Goal: Transaction & Acquisition: Purchase product/service

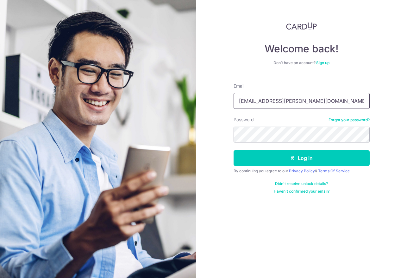
type input "fika.fawzia@gmail.com"
click at [343, 122] on link "Forgot your password?" at bounding box center [349, 119] width 41 height 5
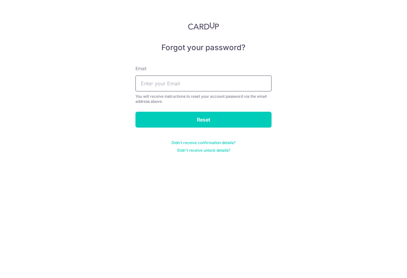
click at [180, 89] on input "text" at bounding box center [204, 83] width 136 height 16
type input "fika.fawzia@gmail.com"
click at [136, 112] on input "Reset" at bounding box center [204, 120] width 136 height 16
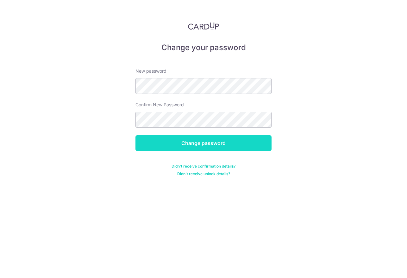
click at [177, 142] on input "Change password" at bounding box center [204, 143] width 136 height 16
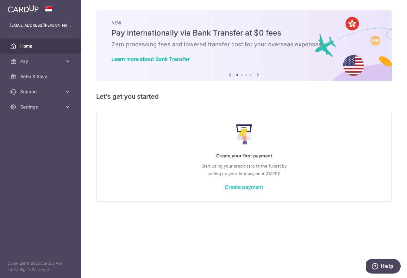
click at [243, 186] on link "Create payment" at bounding box center [244, 186] width 39 height 6
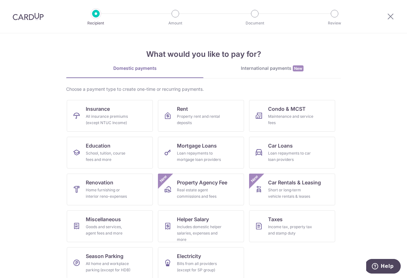
click at [257, 76] on link "International payments New" at bounding box center [272, 71] width 137 height 13
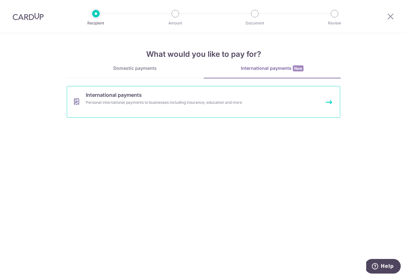
click at [195, 99] on div "Personal international payments to businesses including insurance, education an…" at bounding box center [195, 102] width 219 height 6
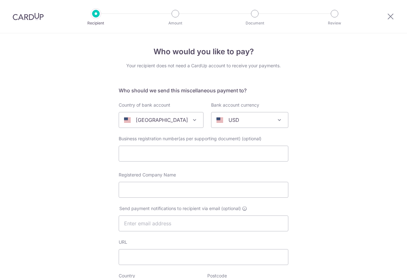
select select
click at [166, 121] on p "[GEOGRAPHIC_DATA]" at bounding box center [162, 120] width 52 height 8
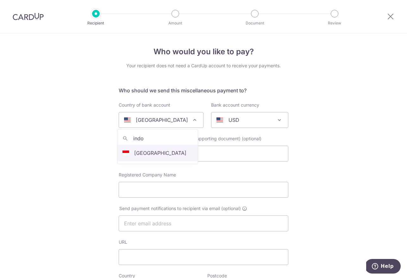
type input "indo"
select select "101"
select select "[GEOGRAPHIC_DATA]"
select select
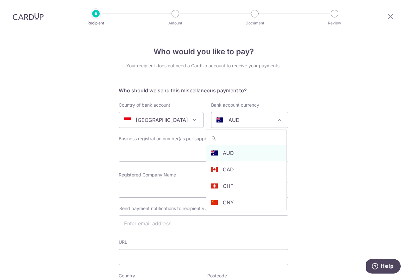
click at [246, 123] on div "AUD" at bounding box center [245, 120] width 56 height 8
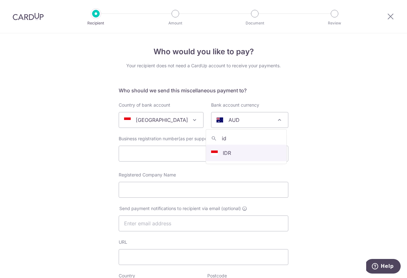
type input "id"
select select "9"
click at [30, 19] on img at bounding box center [28, 17] width 31 height 8
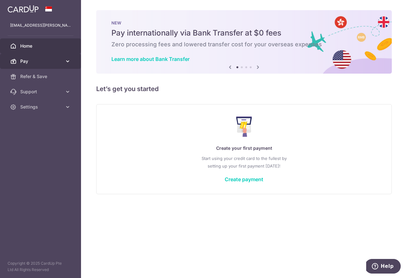
click at [58, 65] on link "Pay" at bounding box center [40, 61] width 81 height 15
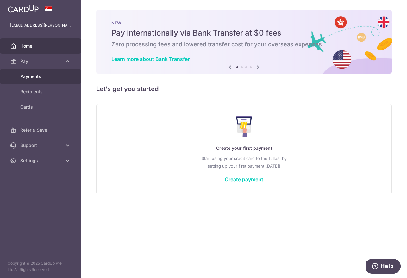
click at [48, 79] on span "Payments" at bounding box center [41, 76] width 42 height 6
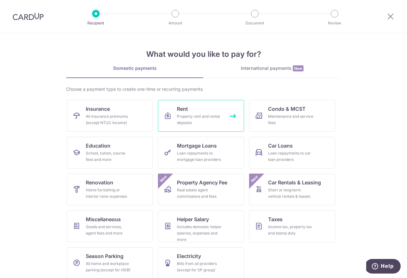
click at [198, 117] on div "Property rent and rental deposits" at bounding box center [200, 119] width 46 height 13
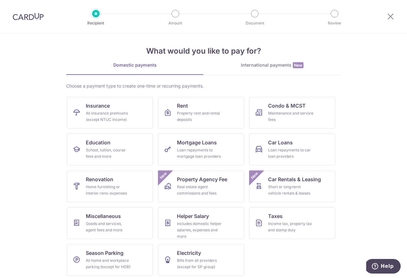
scroll to position [6, 0]
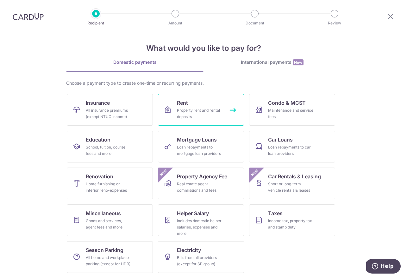
click at [181, 109] on div "Property rent and rental deposits" at bounding box center [200, 113] width 46 height 13
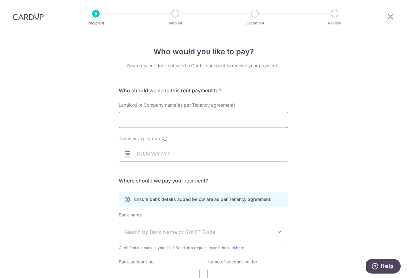
click at [172, 120] on input "Landlord or Company name(as per Tenancy agreement)" at bounding box center [204, 120] width 170 height 16
click at [167, 120] on input "Landlord or Company name(as per Tenancy agreement)" at bounding box center [204, 120] width 170 height 16
type input "Seah Chuan Keng"
click at [151, 155] on input "Tenancy expiry date" at bounding box center [204, 153] width 170 height 16
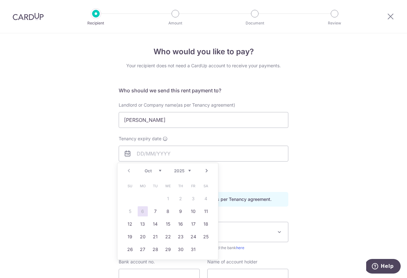
click at [158, 169] on select "Oct Nov Dec" at bounding box center [153, 170] width 17 height 5
click at [131, 236] on link "21" at bounding box center [130, 236] width 10 height 10
type input "21/12/2025"
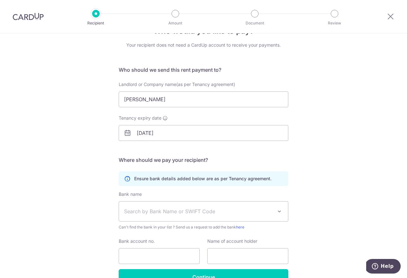
scroll to position [25, 0]
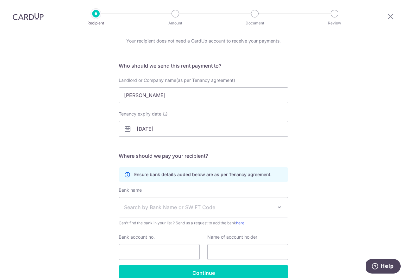
click at [175, 205] on span "Search by Bank Name or SWIFT Code" at bounding box center [198, 207] width 149 height 8
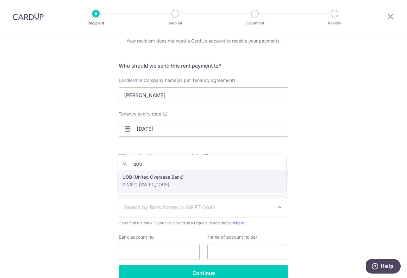
type input "uob"
select select "18"
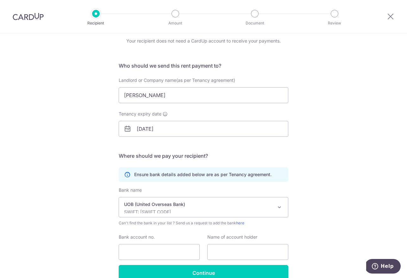
scroll to position [57, 0]
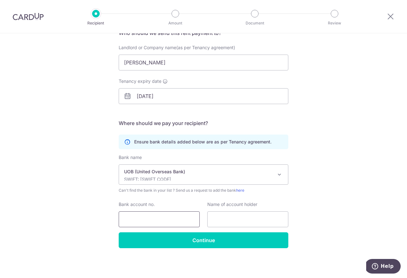
click at [167, 215] on input "Bank account no." at bounding box center [159, 219] width 81 height 16
type input "4171055460"
click at [222, 219] on input "text" at bounding box center [248, 219] width 81 height 16
type input "[PERSON_NAME]"
click at [142, 92] on input "[DATE]" at bounding box center [204, 96] width 170 height 16
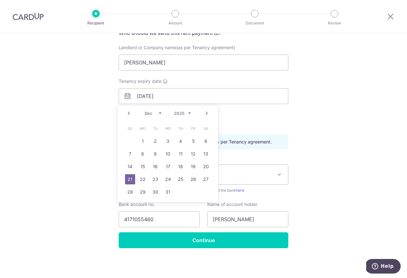
click at [206, 112] on link "Next" at bounding box center [207, 113] width 8 height 8
click at [153, 176] on link "20" at bounding box center [155, 179] width 10 height 10
type input "20/01/2026"
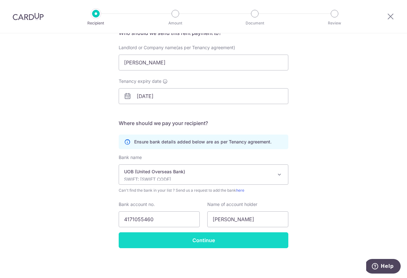
click at [217, 237] on input "Continue" at bounding box center [204, 240] width 170 height 16
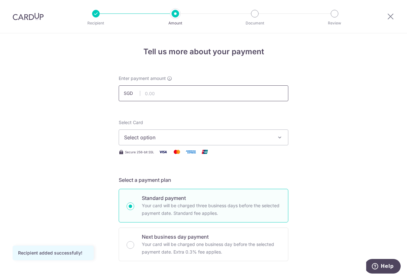
click at [160, 93] on input "text" at bounding box center [204, 93] width 170 height 16
type input "3,700.00"
click at [163, 137] on span "Select option" at bounding box center [198, 137] width 148 height 8
click at [157, 153] on span "Add credit card" at bounding box center [210, 155] width 148 height 6
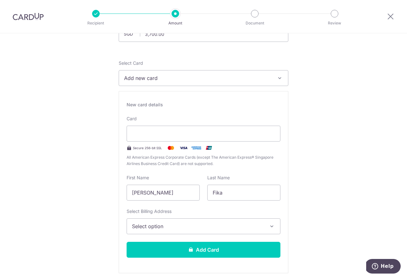
scroll to position [83, 0]
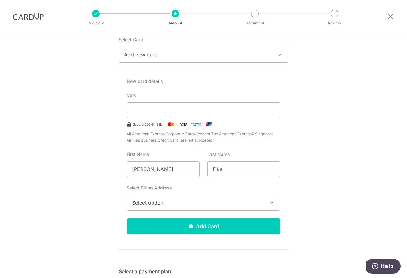
click at [180, 201] on span "Select option" at bounding box center [198, 203] width 132 height 8
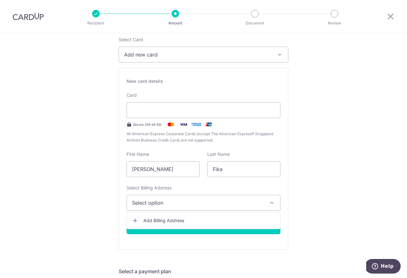
click at [181, 220] on span "Add Billing Address" at bounding box center [210, 220] width 132 height 6
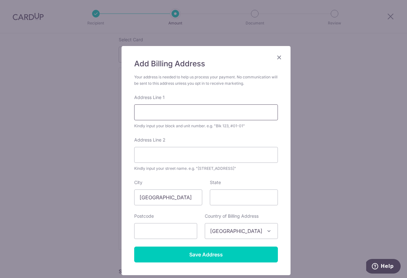
click at [172, 115] on input "Address Line 1" at bounding box center [206, 112] width 144 height 16
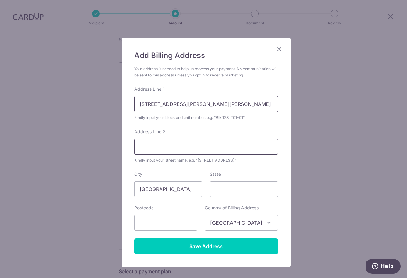
type input "8 Sandy Lane #04-01"
click at [181, 148] on input "Address Line 2" at bounding box center [206, 146] width 144 height 16
type input "8 Sandy Lane"
drag, startPoint x: 137, startPoint y: 105, endPoint x: 170, endPoint y: 104, distance: 33.6
click at [170, 104] on input "8 Sandy Lane #04-01" at bounding box center [206, 104] width 144 height 16
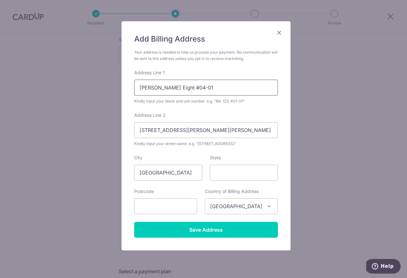
scroll to position [29, 0]
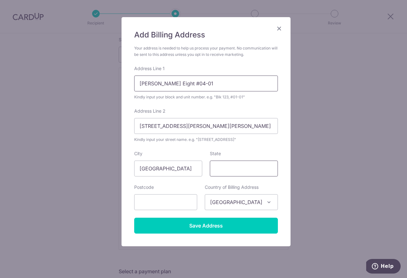
type input "Sandy Eight #04-01"
click at [218, 171] on input "State" at bounding box center [244, 168] width 68 height 16
type input "[GEOGRAPHIC_DATA]"
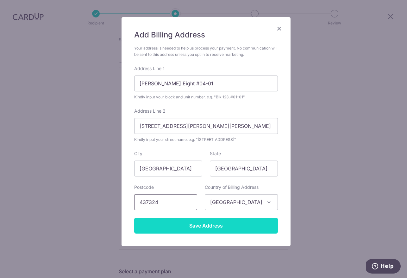
type input "437324"
click at [235, 222] on input "Save Address" at bounding box center [206, 225] width 144 height 16
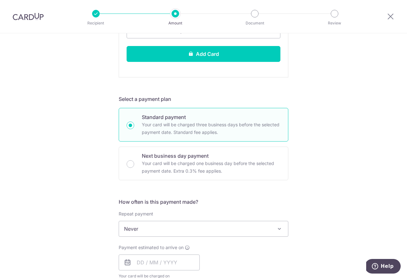
scroll to position [325, 0]
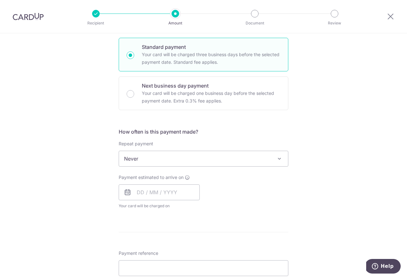
click at [183, 157] on span "Never" at bounding box center [203, 158] width 169 height 15
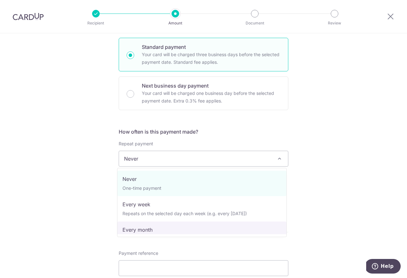
scroll to position [21, 0]
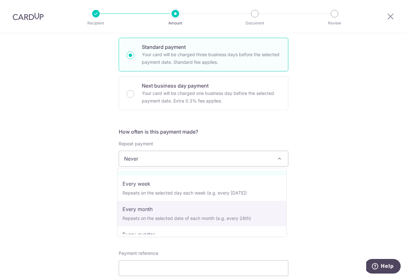
select select "3"
type input "[DATE]"
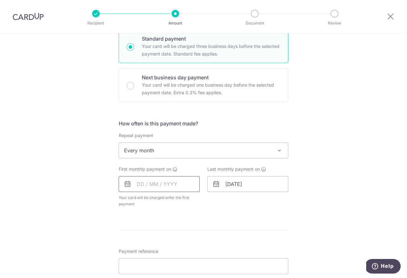
scroll to position [341, 0]
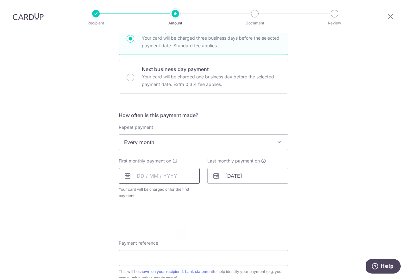
click at [134, 177] on input "text" at bounding box center [159, 176] width 81 height 16
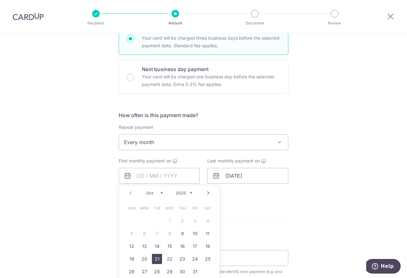
click at [156, 256] on link "21" at bounding box center [157, 258] width 10 height 10
type input "21/10/2025"
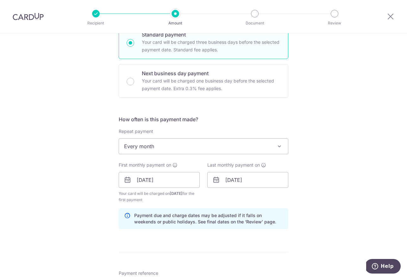
scroll to position [353, 0]
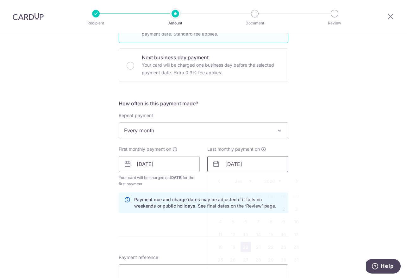
click at [231, 163] on input "[DATE]" at bounding box center [248, 164] width 81 height 16
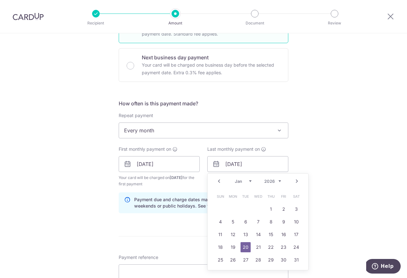
click at [219, 181] on link "Prev" at bounding box center [219, 181] width 8 height 8
click at [220, 247] on link "21" at bounding box center [220, 247] width 10 height 10
type input "21/12/2025"
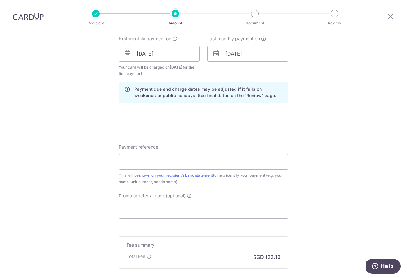
scroll to position [533, 0]
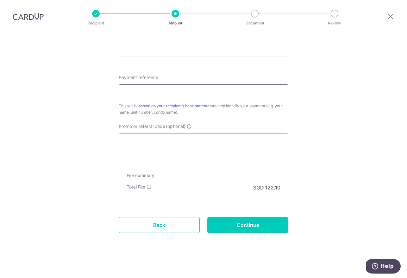
click at [179, 93] on input "Payment reference" at bounding box center [204, 92] width 170 height 16
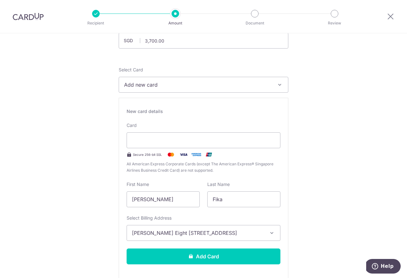
scroll to position [77, 0]
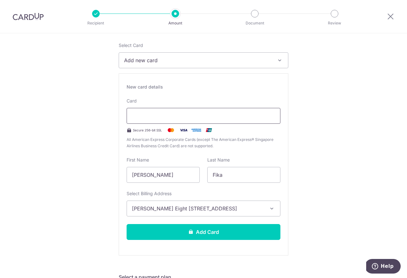
type input "Fika Fawzia"
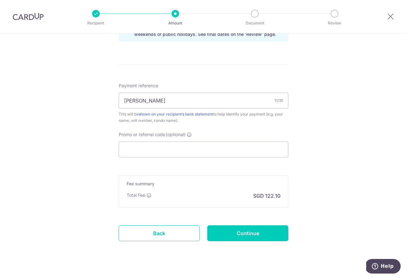
scroll to position [535, 0]
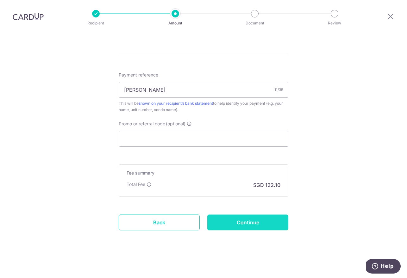
click at [259, 221] on input "Continue" at bounding box center [248, 222] width 81 height 16
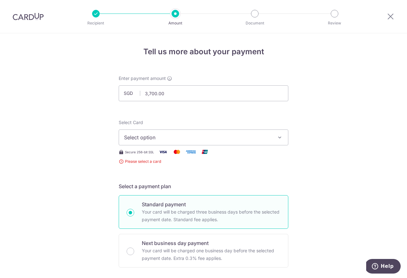
click at [233, 134] on span "Select option" at bounding box center [198, 137] width 148 height 8
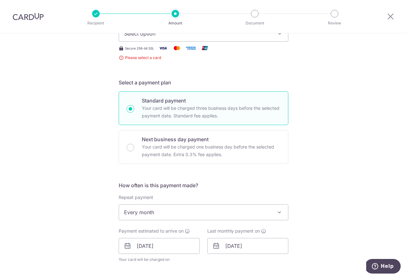
scroll to position [40, 0]
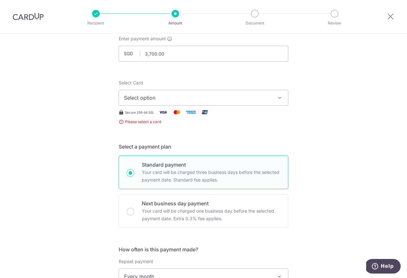
click at [209, 103] on button "Select option" at bounding box center [204, 98] width 170 height 16
click at [177, 114] on span "Add credit card" at bounding box center [210, 115] width 148 height 6
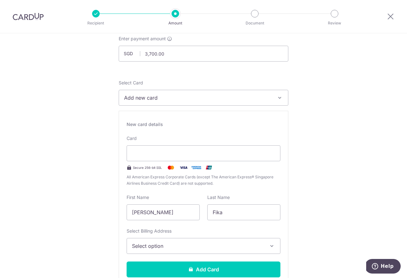
scroll to position [141, 0]
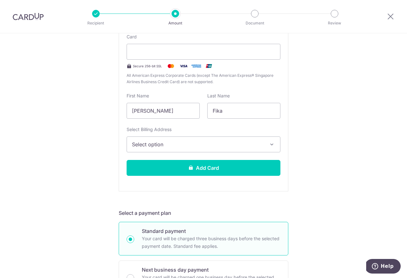
click at [253, 84] on span "All American Express Corporate Cards (except The American Express® Singapore Ai…" at bounding box center [204, 78] width 154 height 13
click at [203, 144] on span "Select option" at bounding box center [198, 144] width 132 height 8
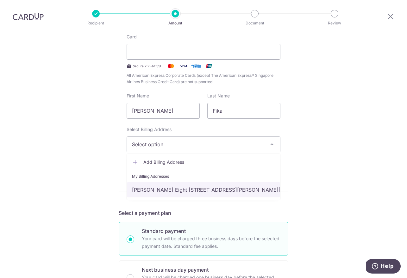
click at [182, 192] on link "[PERSON_NAME] Eight [STREET_ADDRESS][PERSON_NAME][PERSON_NAME]" at bounding box center [203, 189] width 153 height 15
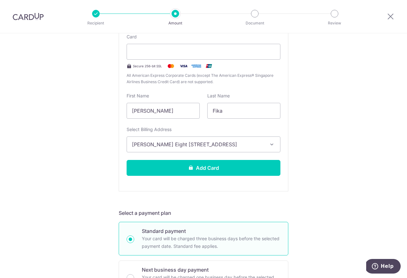
click at [313, 144] on div "Tell us more about your payment Enter payment amount SGD 3,700.00 3700.00 Selec…" at bounding box center [203, 265] width 407 height 747
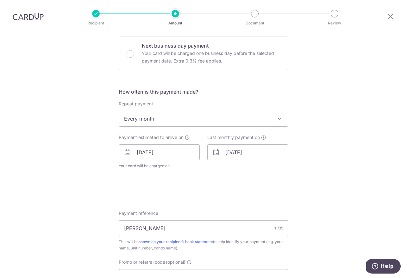
scroll to position [503, 0]
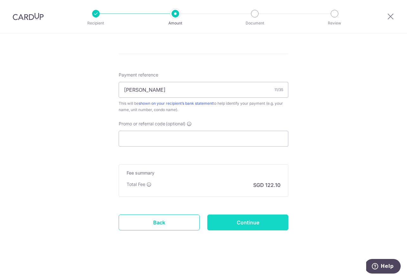
click at [254, 222] on input "Continue" at bounding box center [248, 222] width 81 height 16
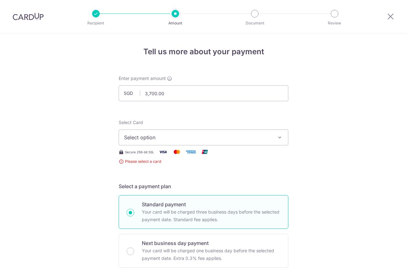
scroll to position [125, 0]
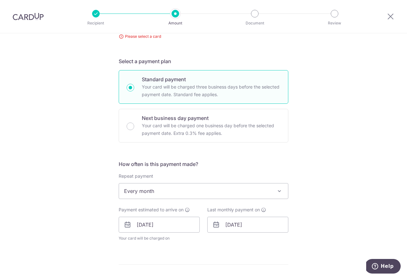
click at [308, 144] on div "Tell us more about your payment Enter payment amount SGD 3,700.00 3700.00 Selec…" at bounding box center [203, 197] width 407 height 579
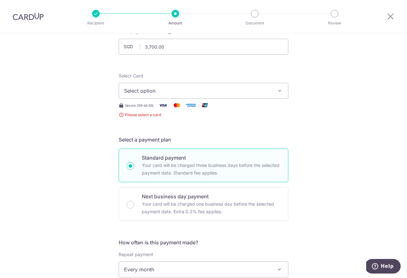
scroll to position [38, 0]
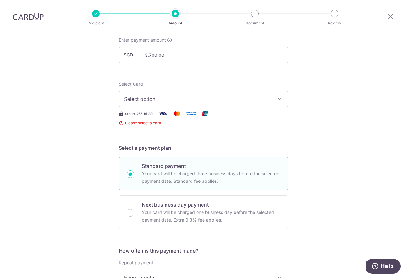
click at [184, 104] on button "Select option" at bounding box center [204, 99] width 170 height 16
click at [269, 100] on span "Select option" at bounding box center [198, 99] width 148 height 8
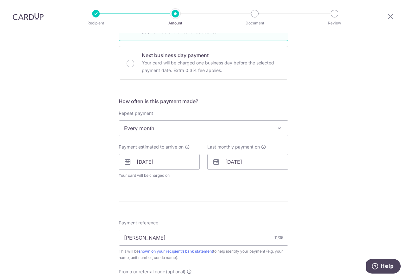
scroll to position [7, 0]
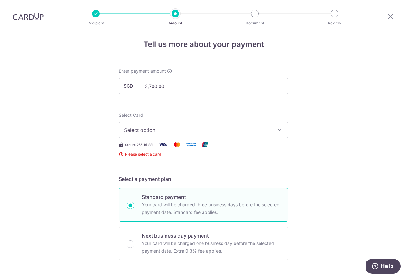
click at [265, 132] on span "Select option" at bounding box center [198, 130] width 148 height 8
click at [207, 142] on link "Add credit card" at bounding box center [203, 147] width 169 height 11
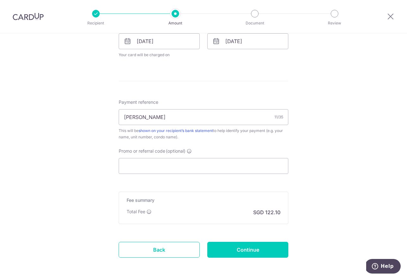
scroll to position [503, 0]
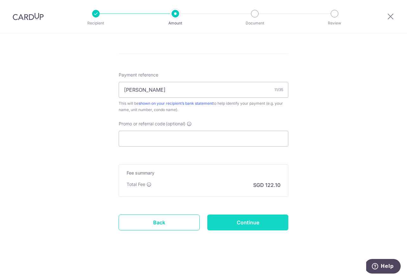
click at [247, 221] on input "Continue" at bounding box center [248, 222] width 81 height 16
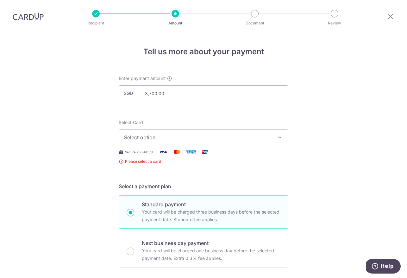
click at [252, 143] on button "Select option" at bounding box center [204, 137] width 170 height 16
click at [135, 159] on link "Add credit card" at bounding box center [203, 154] width 169 height 11
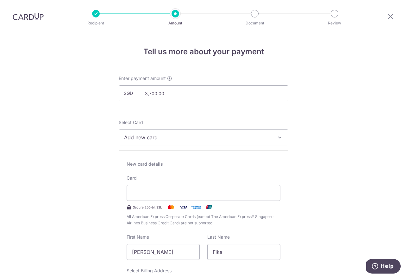
click at [24, 16] on img at bounding box center [28, 17] width 31 height 8
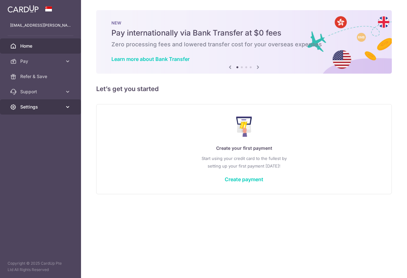
click at [55, 110] on span "Settings" at bounding box center [41, 107] width 42 height 6
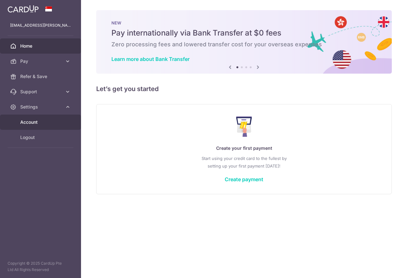
click at [49, 124] on span "Account" at bounding box center [41, 122] width 42 height 6
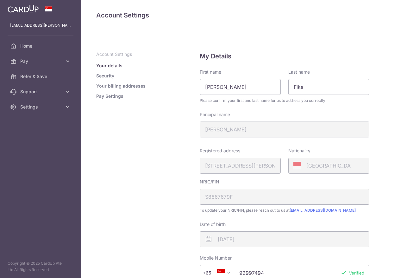
click at [109, 97] on link "Pay Settings" at bounding box center [109, 96] width 27 height 6
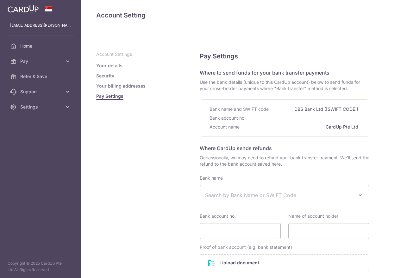
select select
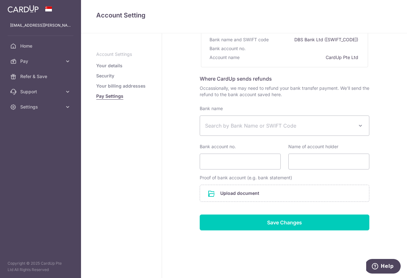
click at [118, 73] on li "Security" at bounding box center [121, 76] width 50 height 6
click at [109, 76] on link "Security" at bounding box center [105, 76] width 18 height 6
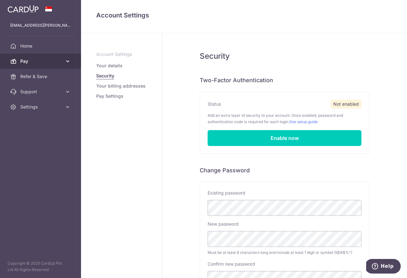
click at [65, 62] on icon at bounding box center [68, 61] width 6 height 6
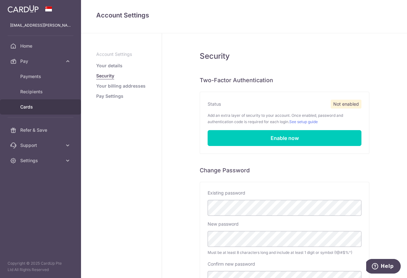
click at [42, 103] on link "Cards" at bounding box center [40, 106] width 81 height 15
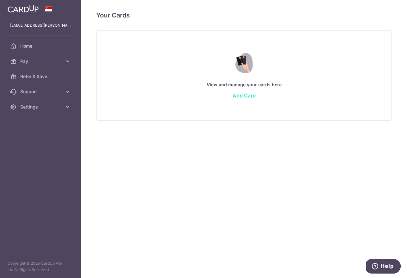
click at [243, 95] on link "Add Card" at bounding box center [244, 95] width 23 height 6
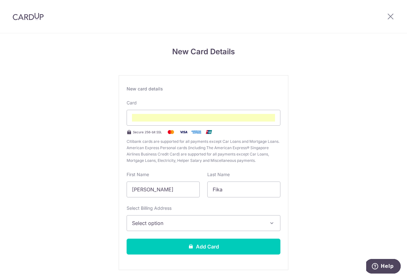
scroll to position [22, 0]
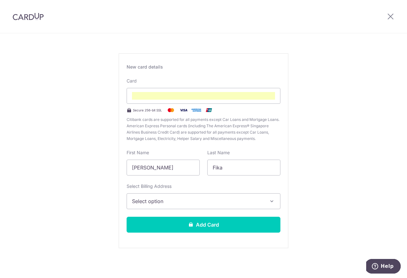
click at [222, 200] on span "Select option" at bounding box center [198, 201] width 132 height 8
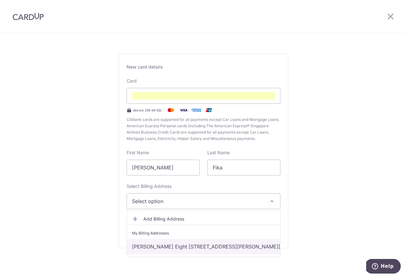
click at [213, 243] on link "Sandy Eight #04-01, 8 Sandy Lane, Singapore, Singapore, Singapore-437324" at bounding box center [203, 246] width 153 height 15
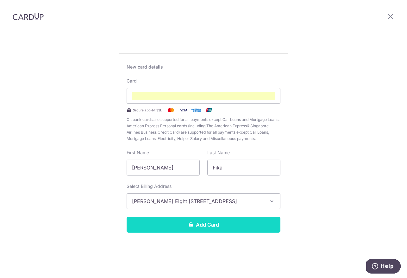
click at [224, 221] on button "Add Card" at bounding box center [204, 224] width 154 height 16
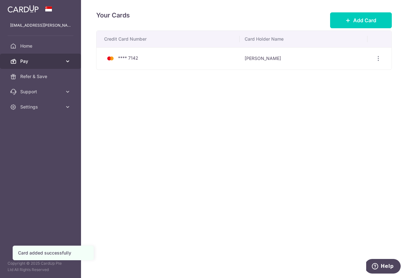
click at [51, 57] on link "Pay" at bounding box center [40, 61] width 81 height 15
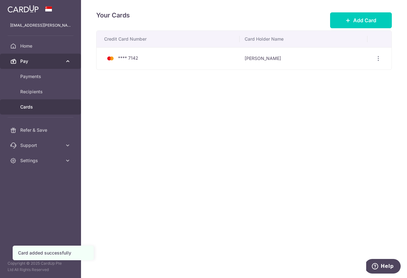
click at [51, 57] on link "Pay" at bounding box center [40, 61] width 81 height 15
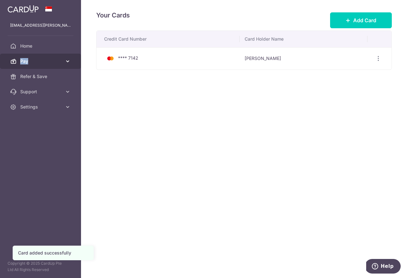
click at [51, 57] on link "Pay" at bounding box center [40, 61] width 81 height 15
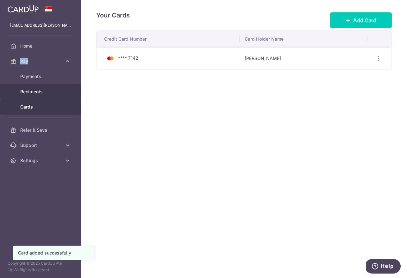
click at [39, 86] on link "Recipients" at bounding box center [40, 91] width 81 height 15
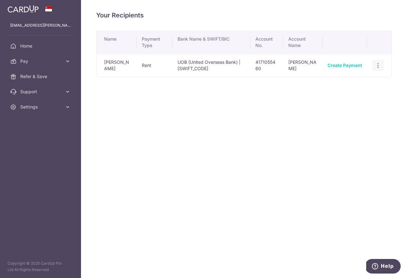
click at [376, 64] on icon "button" at bounding box center [378, 65] width 7 height 7
click at [347, 83] on span "View/Edit" at bounding box center [357, 83] width 43 height 8
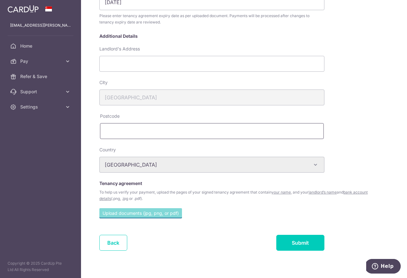
scroll to position [155, 0]
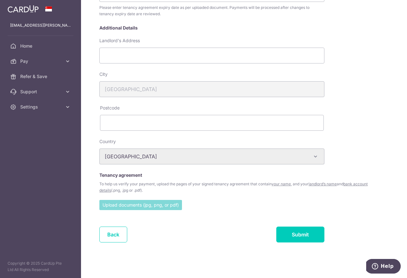
click at [157, 203] on input "file" at bounding box center [140, 205] width 83 height 10
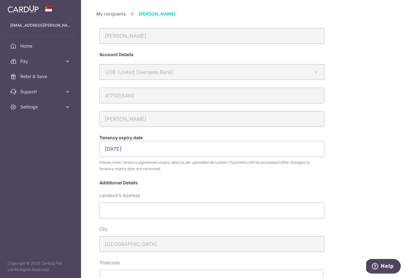
scroll to position [180, 0]
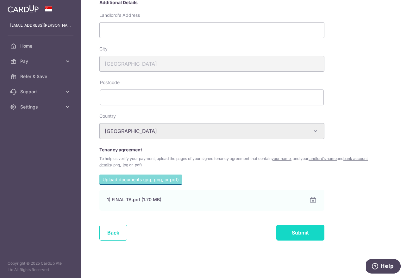
click at [308, 233] on input "Submit" at bounding box center [301, 232] width 48 height 16
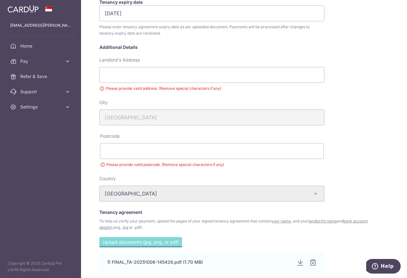
scroll to position [123, 0]
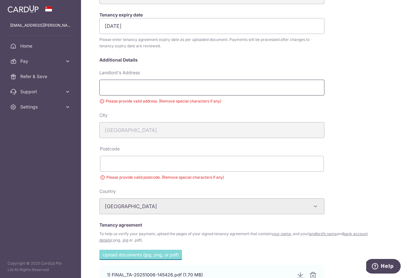
click at [175, 91] on input "Landlord's Address" at bounding box center [211, 88] width 225 height 16
type input "[STREET_ADDRESS][PERSON_NAME][PERSON_NAME]"
click at [160, 160] on input "text" at bounding box center [212, 164] width 224 height 16
type input "437324"
click at [263, 230] on div "Tenancy agreement To help us verify your payment, upload the pages of your sign…" at bounding box center [235, 232] width 278 height 22
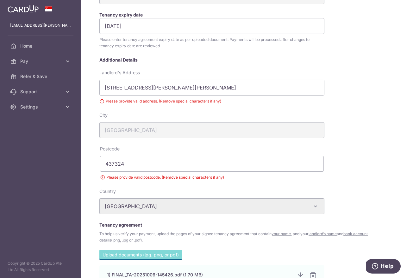
scroll to position [198, 0]
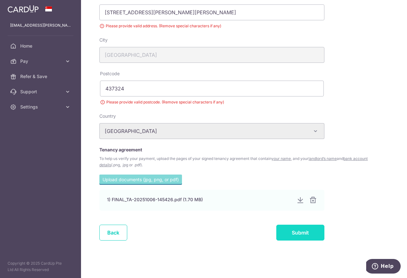
click at [295, 228] on input "Submit" at bounding box center [301, 232] width 48 height 16
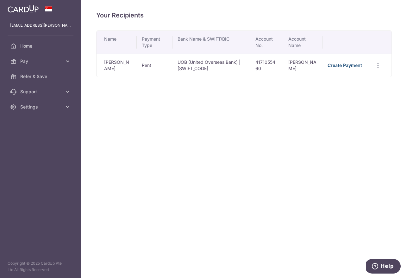
click at [339, 66] on link "Create Payment" at bounding box center [345, 64] width 35 height 5
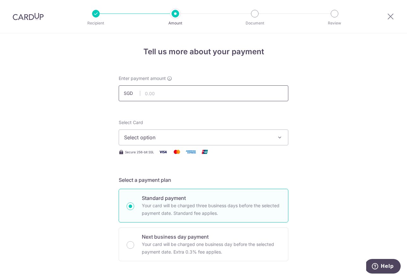
click at [196, 93] on input "text" at bounding box center [204, 93] width 170 height 16
click at [157, 92] on input "text" at bounding box center [204, 93] width 170 height 16
type input "3,700.00"
click at [157, 137] on span "Select option" at bounding box center [198, 137] width 148 height 8
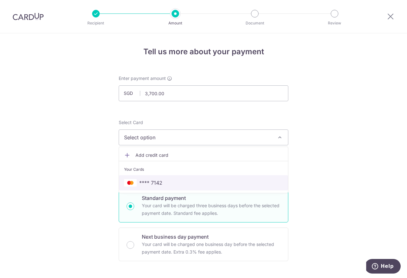
click at [202, 182] on span "**** 7142" at bounding box center [203, 183] width 159 height 8
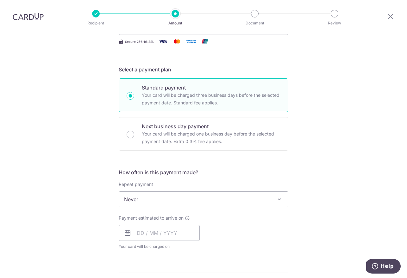
scroll to position [168, 0]
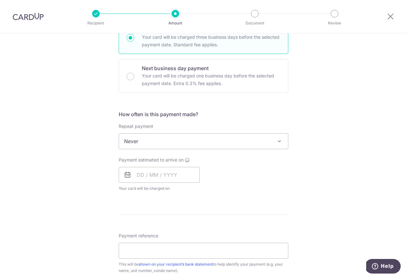
click at [177, 144] on span "Never" at bounding box center [203, 140] width 169 height 15
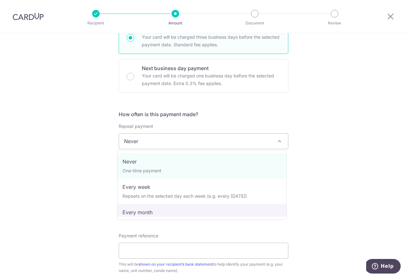
scroll to position [16, 0]
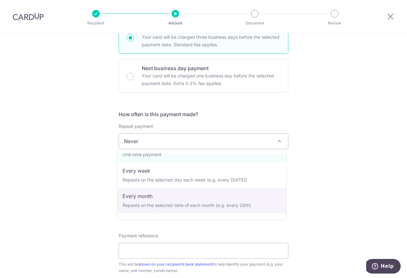
select select "3"
type input "20/01/2026"
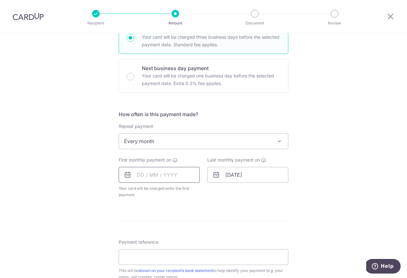
click at [141, 173] on input "text" at bounding box center [159, 175] width 81 height 16
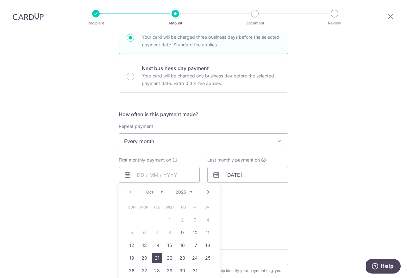
click at [155, 254] on link "21" at bounding box center [157, 257] width 10 height 10
type input "21/10/2025"
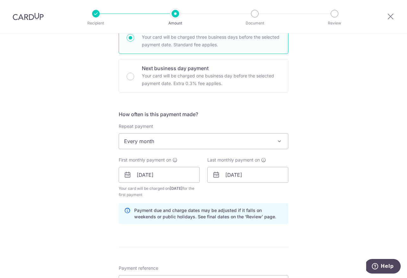
click at [305, 191] on div "Tell us more about your payment Enter payment amount SGD 3,700.00 3700.00 Selec…" at bounding box center [203, 167] width 407 height 605
click at [227, 175] on input "20/01/2026" at bounding box center [248, 175] width 81 height 16
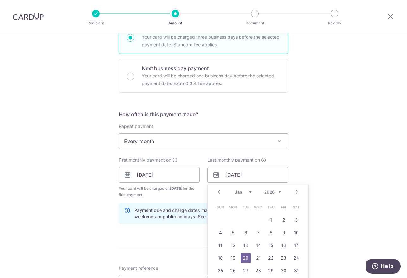
click at [213, 191] on div "Prev Next Jan Feb Mar Apr May Jun Jul Aug Sep Oct Nov Dec 2025 2026 2027 2028 2…" at bounding box center [258, 191] width 101 height 15
click at [215, 191] on link "Prev" at bounding box center [219, 192] width 8 height 8
click at [221, 256] on link "21" at bounding box center [220, 257] width 10 height 10
type input "[DATE]"
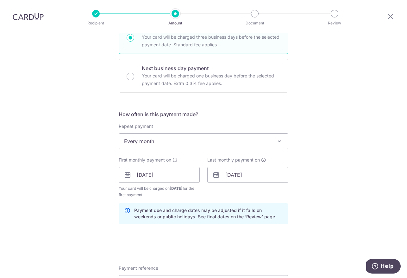
click at [303, 167] on div "Tell us more about your payment Enter payment amount SGD 3,700.00 3700.00 Selec…" at bounding box center [203, 167] width 407 height 605
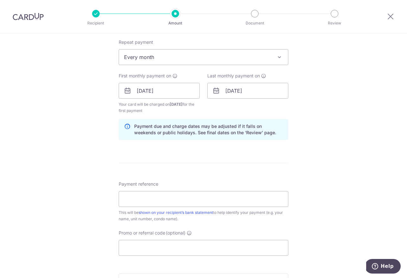
scroll to position [361, 0]
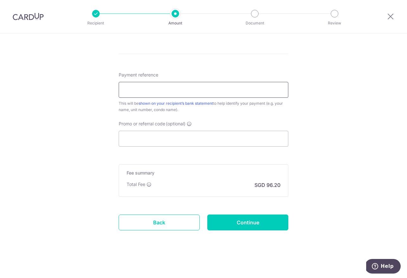
click at [240, 86] on input "Payment reference" at bounding box center [204, 90] width 170 height 16
type input "Fika Fawzia"
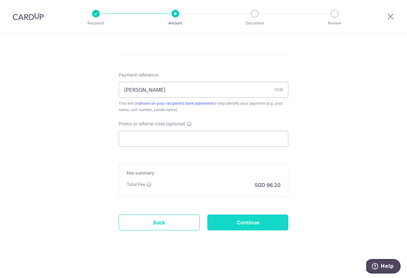
click at [240, 222] on input "Continue" at bounding box center [248, 222] width 81 height 16
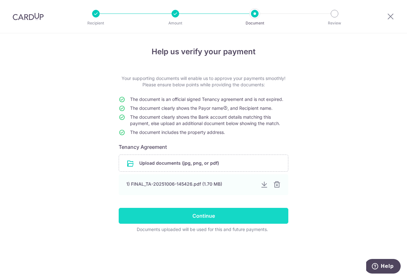
click at [220, 217] on input "Continue" at bounding box center [204, 216] width 170 height 16
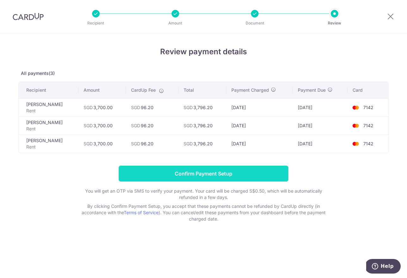
click at [236, 174] on input "Confirm Payment Setup" at bounding box center [204, 173] width 170 height 16
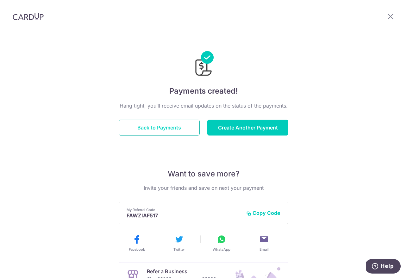
click at [170, 129] on button "Back to Payments" at bounding box center [159, 127] width 81 height 16
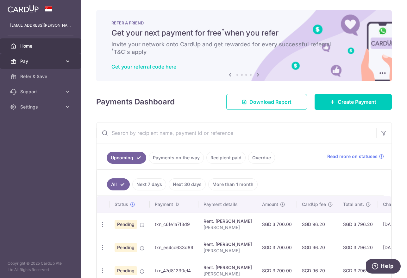
click at [67, 62] on icon at bounding box center [68, 61] width 6 height 6
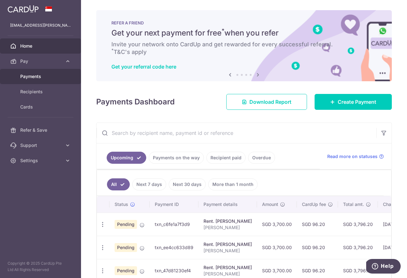
click at [54, 77] on span "Payments" at bounding box center [41, 76] width 42 height 6
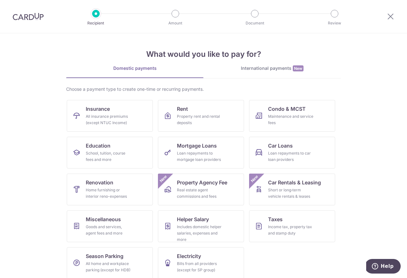
click at [293, 67] on span "New" at bounding box center [298, 68] width 11 height 6
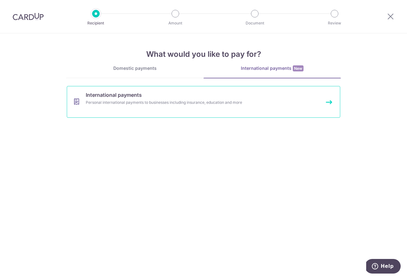
click at [138, 107] on link "International payments Personal international payments to businesses including …" at bounding box center [204, 102] width 274 height 32
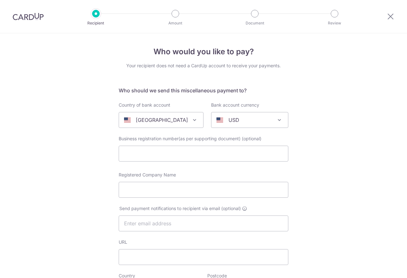
select select
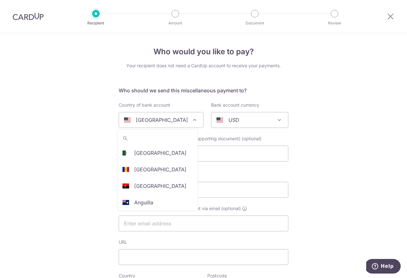
click at [154, 117] on p "[GEOGRAPHIC_DATA]" at bounding box center [162, 120] width 52 height 8
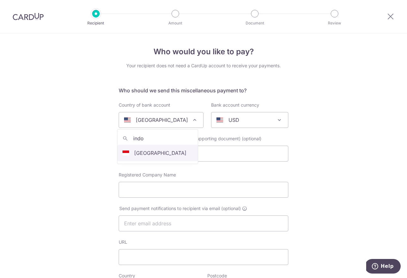
type input "indo"
select select "101"
select select "[GEOGRAPHIC_DATA]"
select select
click at [229, 123] on p "AUD" at bounding box center [234, 120] width 11 height 8
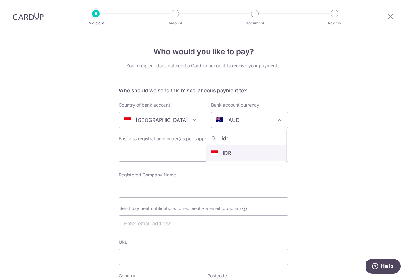
type input "idr"
select select "9"
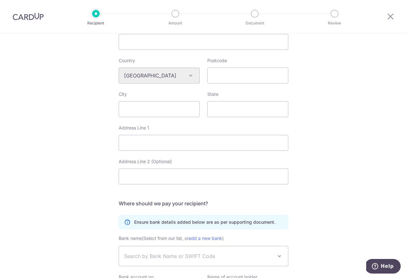
scroll to position [287, 0]
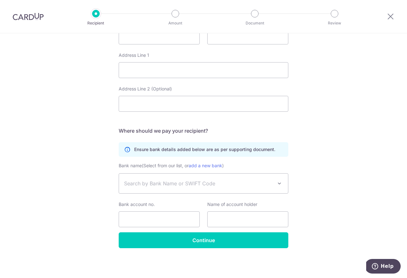
click at [248, 189] on span "Search by Bank Name or SWIFT Code" at bounding box center [203, 183] width 169 height 20
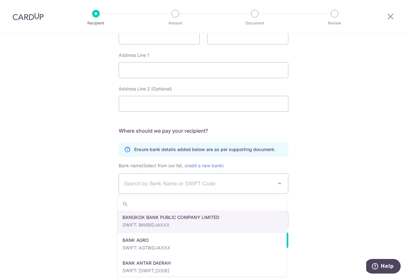
click at [320, 180] on div "Who would you like to pay? Your recipient does not need a CardUp account to rec…" at bounding box center [203, 12] width 407 height 532
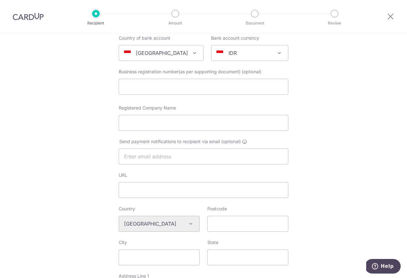
scroll to position [0, 0]
